Goal: Manage account settings

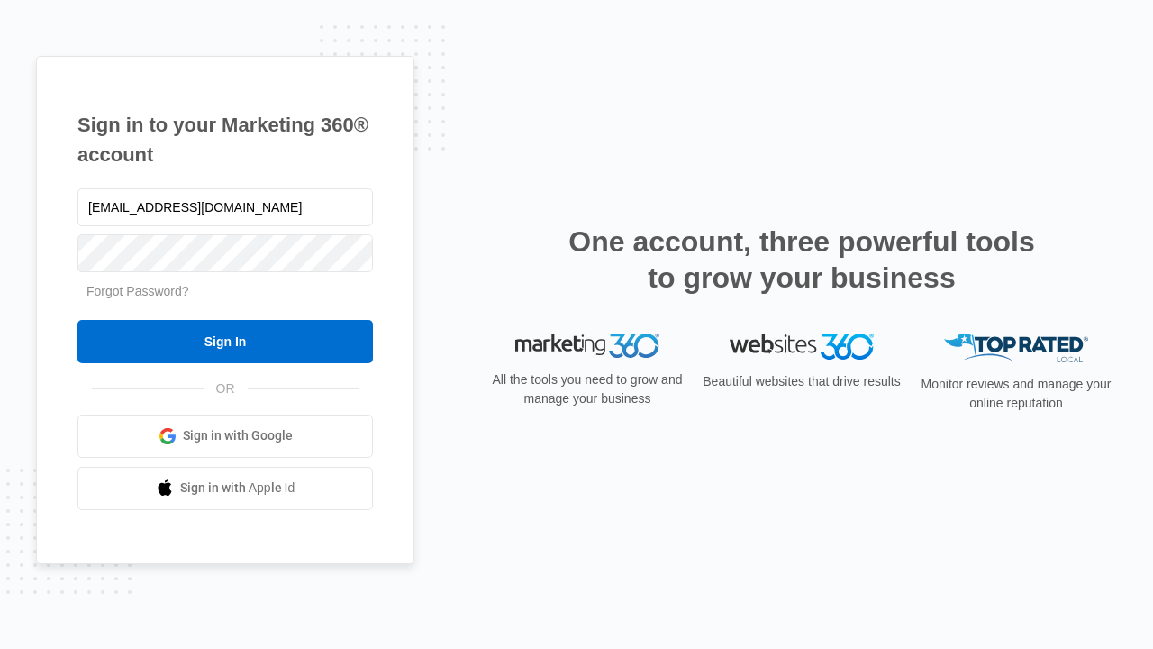
type input "dankie614@gmail.com"
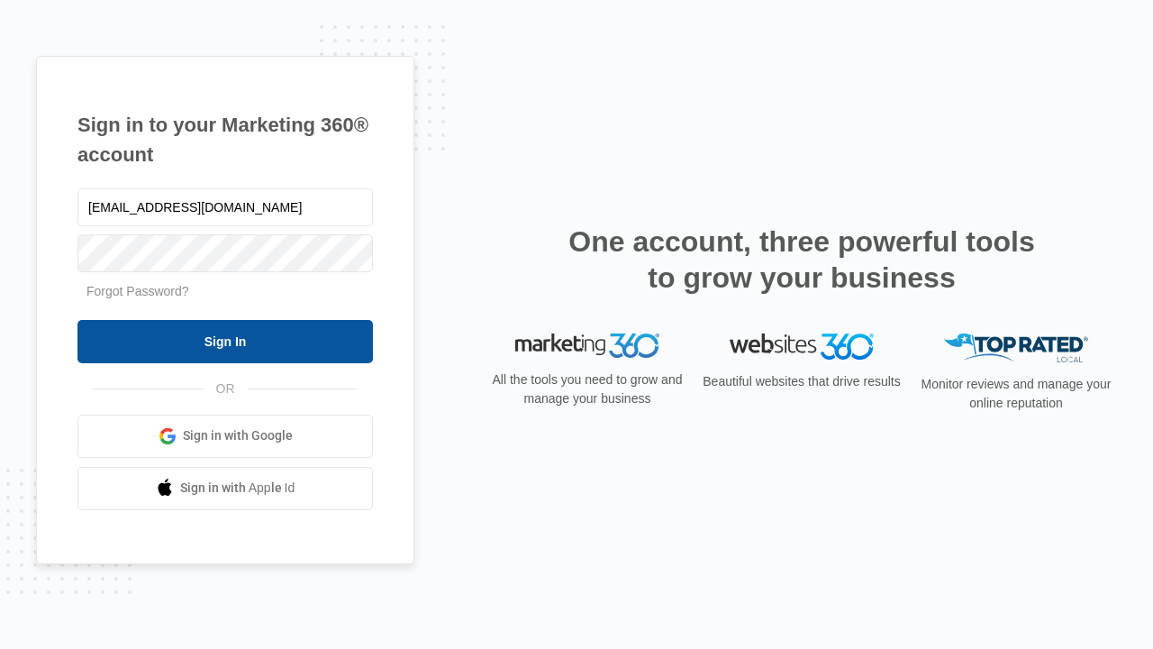
click at [225, 341] on input "Sign In" at bounding box center [225, 341] width 296 height 43
